Goal: Contribute content

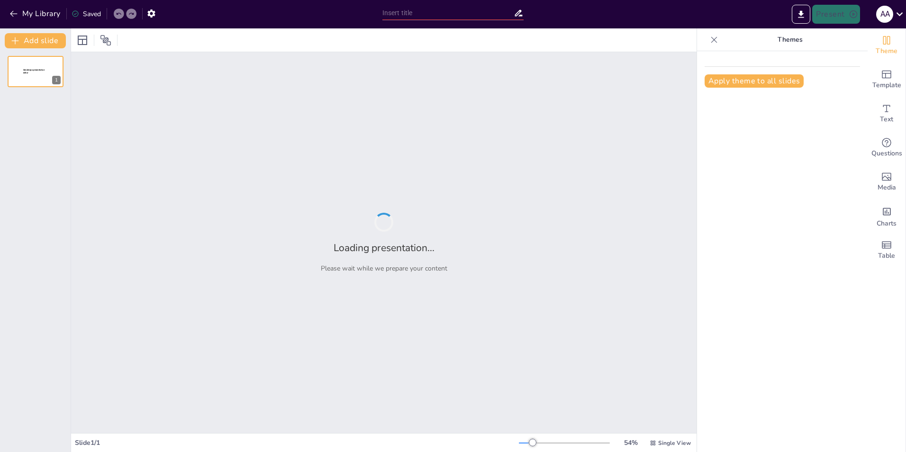
type input "The Environmental Implications of Rare Earth Elements: Neodymium and Its Role i…"
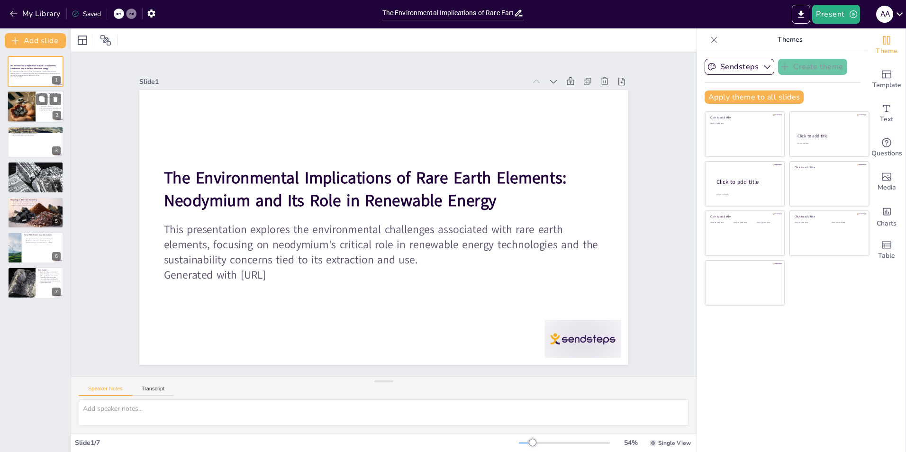
click at [19, 96] on div at bounding box center [21, 107] width 32 height 32
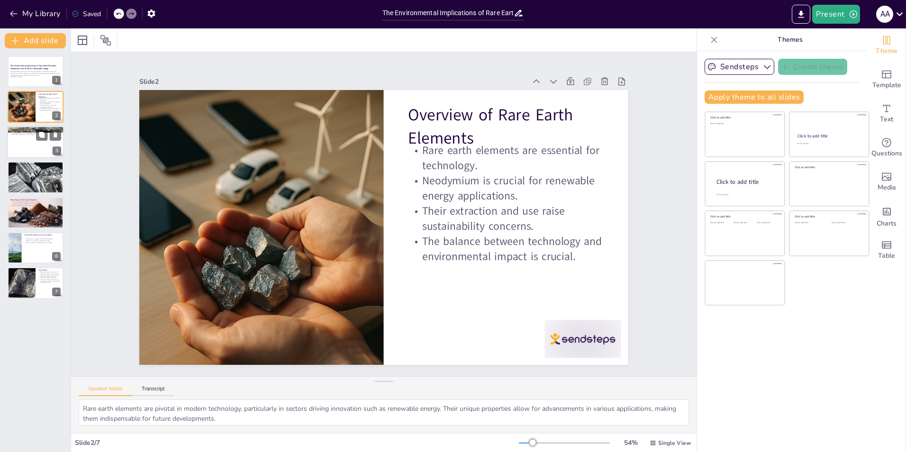
click at [28, 143] on div at bounding box center [35, 142] width 57 height 32
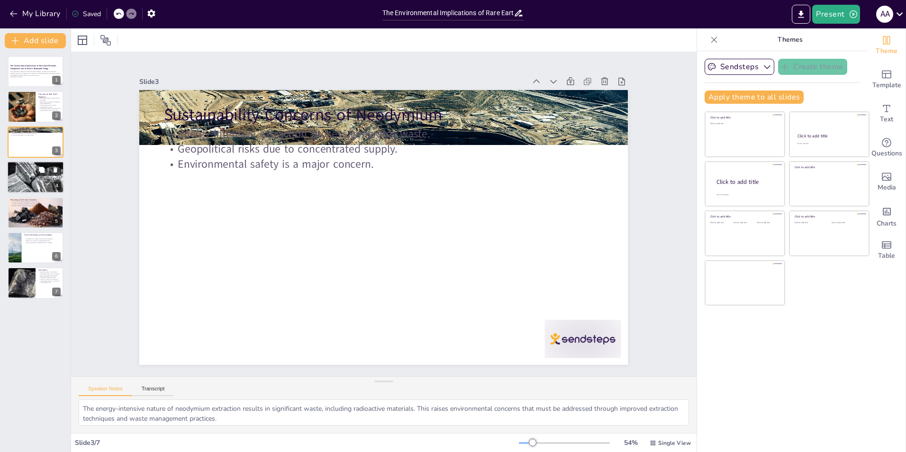
click at [28, 174] on div at bounding box center [35, 177] width 79 height 32
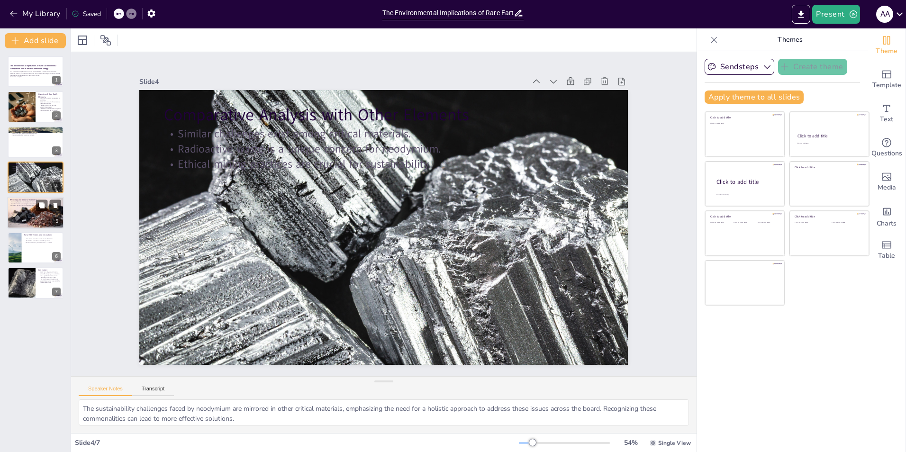
click at [29, 210] on div at bounding box center [35, 213] width 57 height 38
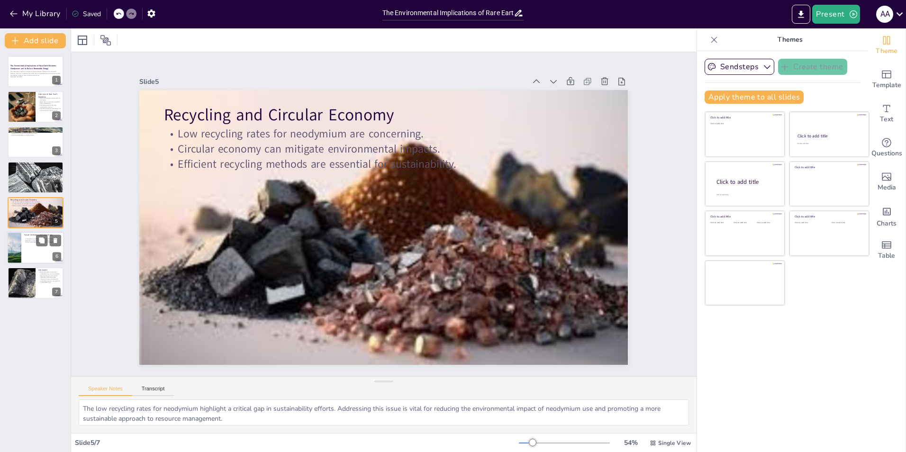
click at [25, 236] on p "Future Directions and Innovations" at bounding box center [42, 235] width 37 height 3
type textarea "Innovations in materials science are essential for addressing the environmental…"
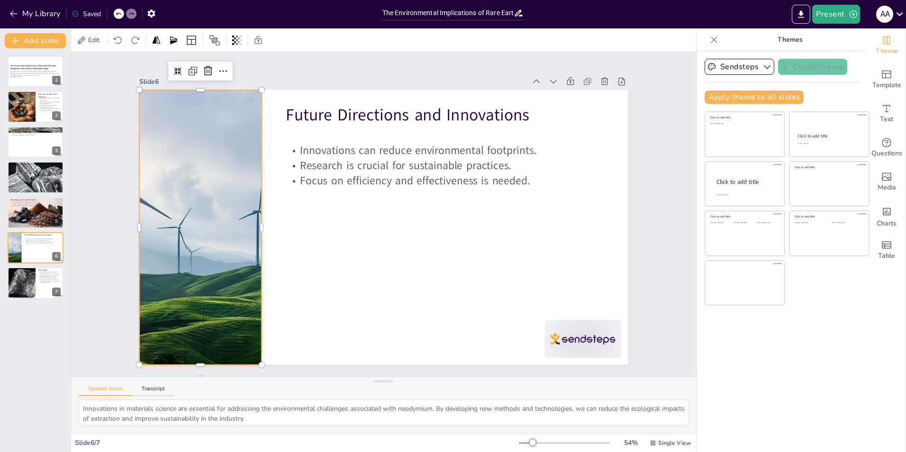
click at [176, 258] on div at bounding box center [200, 208] width 422 height 315
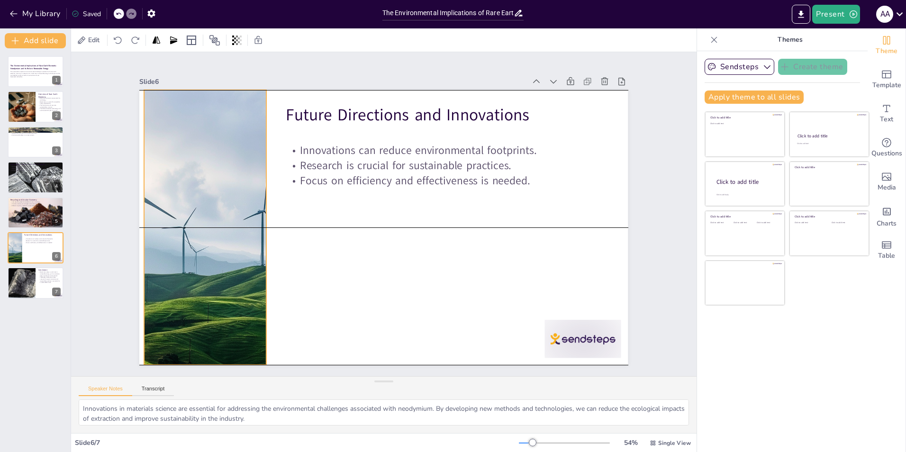
drag, startPoint x: 254, startPoint y: 222, endPoint x: 259, endPoint y: 223, distance: 4.8
click at [259, 223] on div at bounding box center [205, 208] width 422 height 315
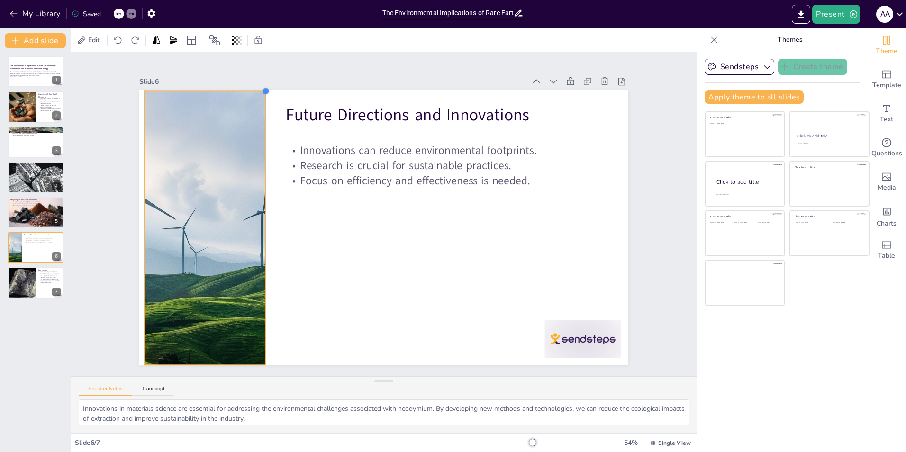
drag, startPoint x: 259, startPoint y: 87, endPoint x: 259, endPoint y: 108, distance: 21.8
click at [259, 108] on div "Future Directions and Innovations Innovations can reduce environmental footprin…" at bounding box center [382, 227] width 514 height 324
click at [39, 279] on button at bounding box center [41, 275] width 11 height 11
